Goal: Information Seeking & Learning: Learn about a topic

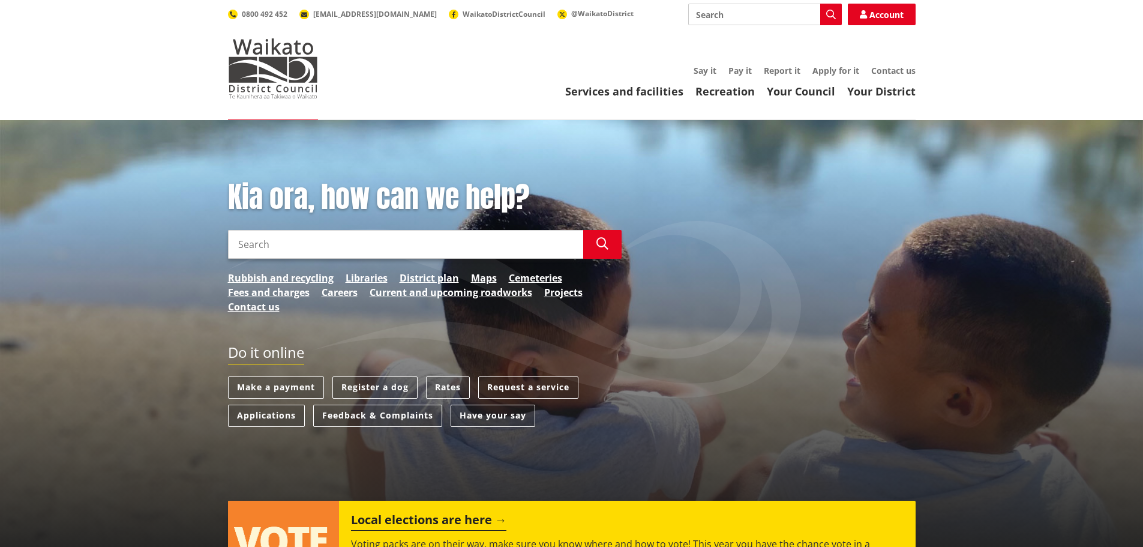
click at [300, 237] on input "Search" at bounding box center [405, 244] width 355 height 29
type input "propoerty information"
click at [663, 91] on link "Services and facilities" at bounding box center [624, 91] width 118 height 14
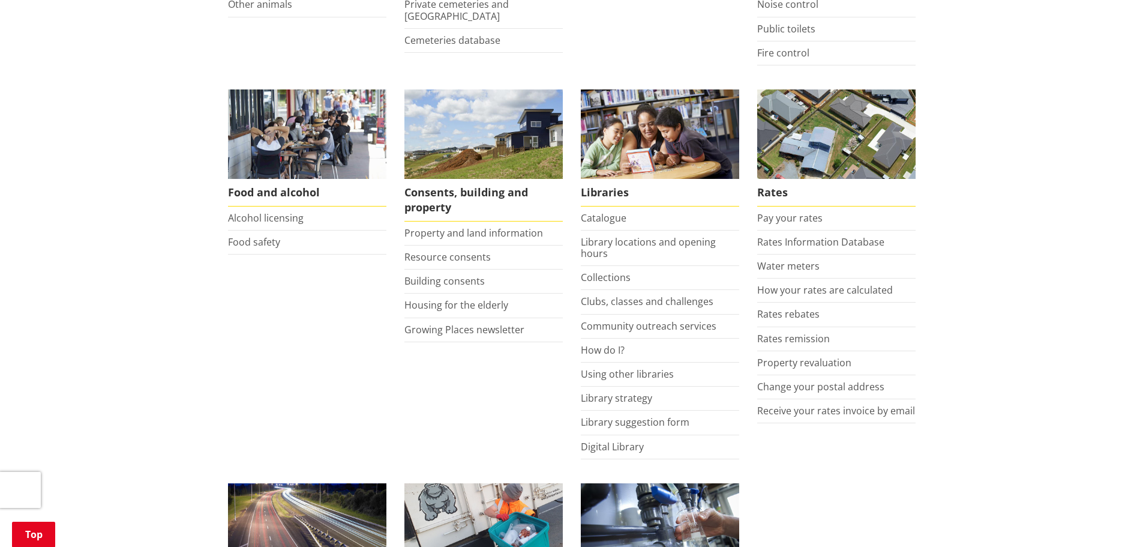
scroll to position [420, 0]
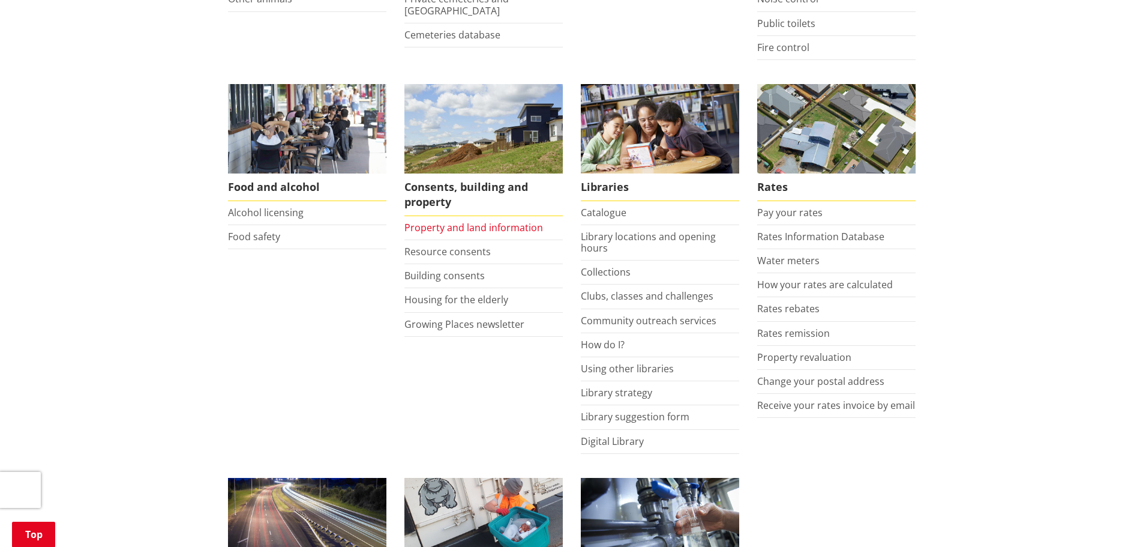
click at [431, 226] on link "Property and land information" at bounding box center [473, 227] width 139 height 13
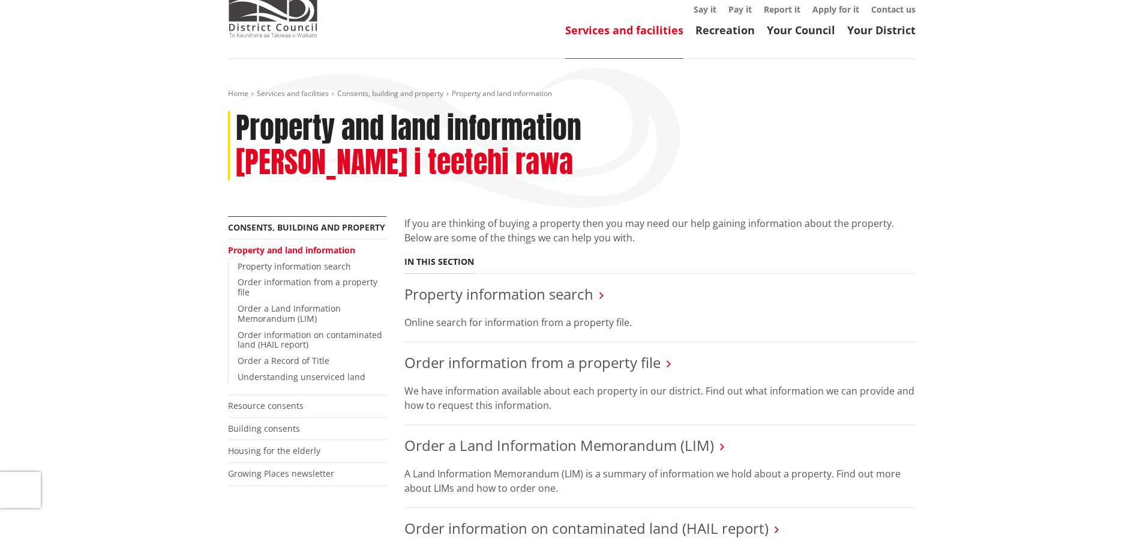
scroll to position [120, 0]
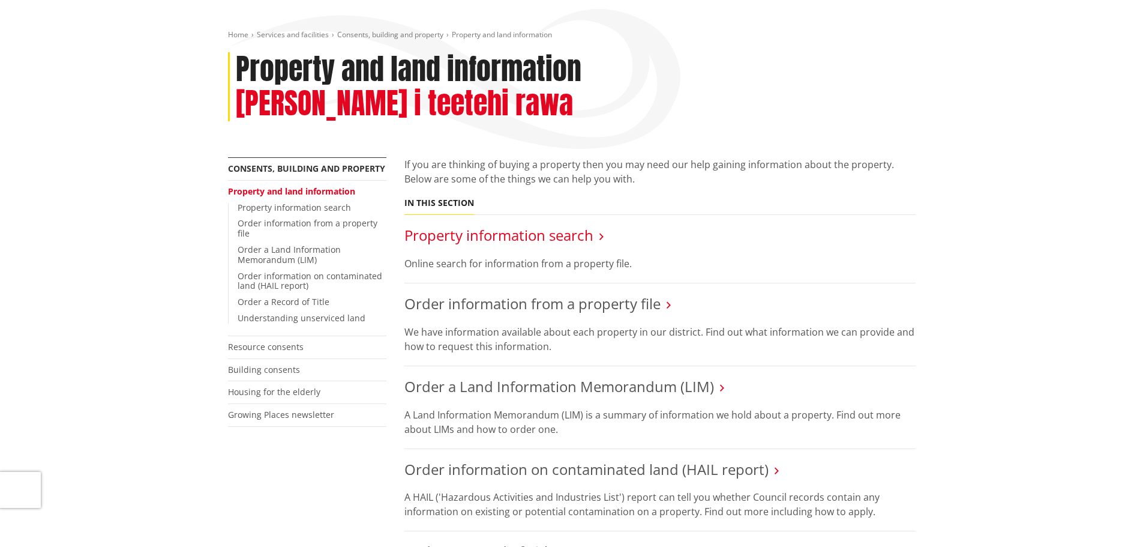
click at [558, 225] on link "Property information search" at bounding box center [498, 235] width 189 height 20
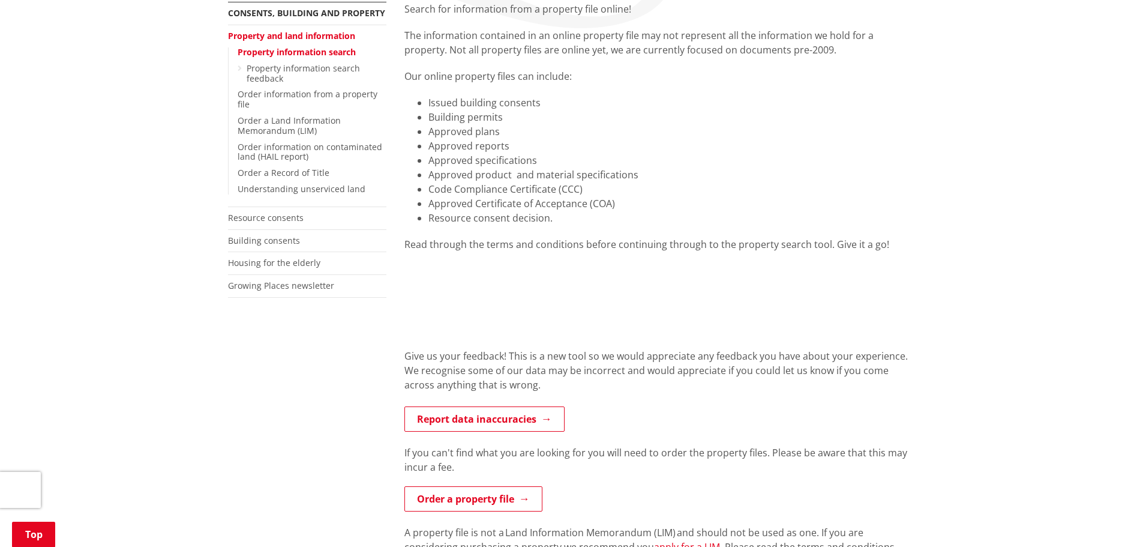
scroll to position [240, 0]
